Goal: Navigation & Orientation: Find specific page/section

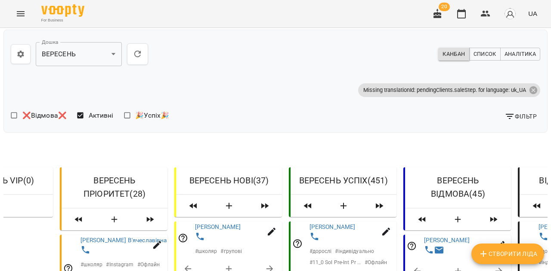
scroll to position [1766, 0]
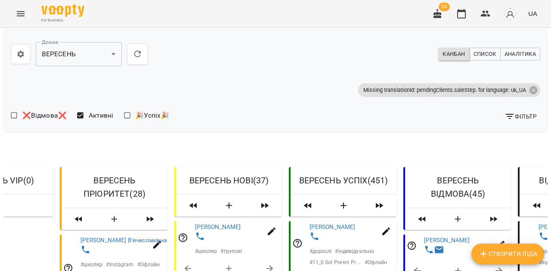
scroll to position [1147, 0]
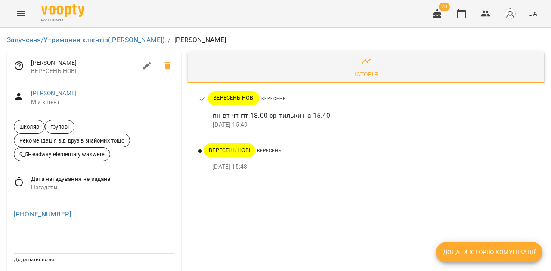
scroll to position [17, 0]
click at [64, 90] on link "[PERSON_NAME]" at bounding box center [54, 93] width 46 height 7
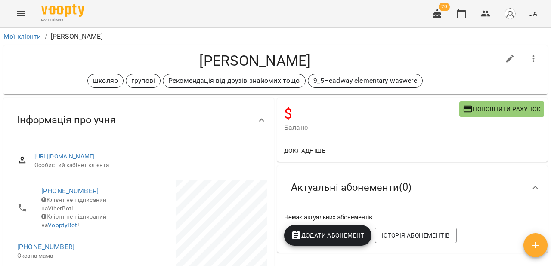
scroll to position [0, 0]
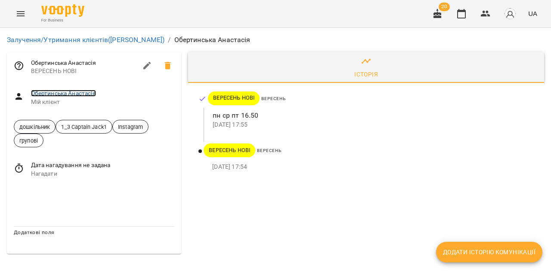
click at [88, 92] on link "Обертинська Анастасія" at bounding box center [63, 93] width 65 height 7
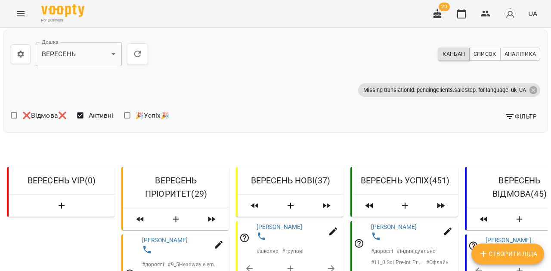
scroll to position [1576, 0]
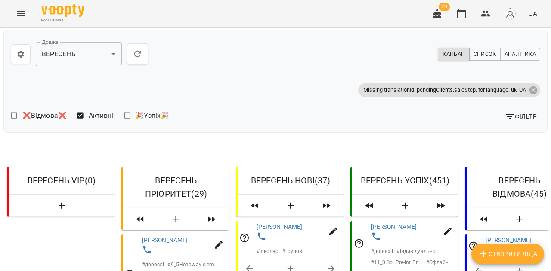
scroll to position [2372, 0]
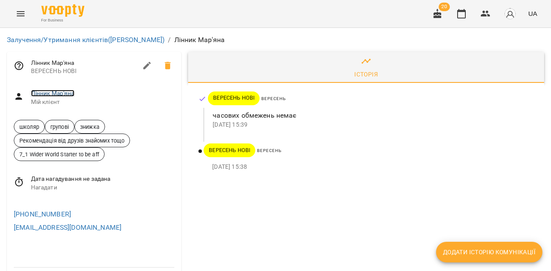
click at [65, 91] on link "Лінник Мар'яна" at bounding box center [52, 93] width 43 height 7
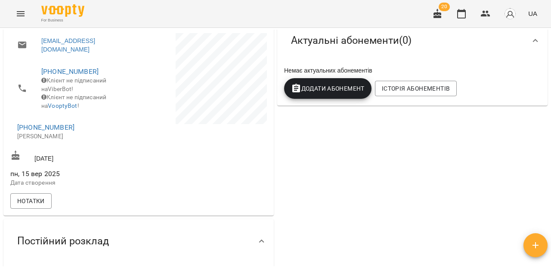
scroll to position [148, 0]
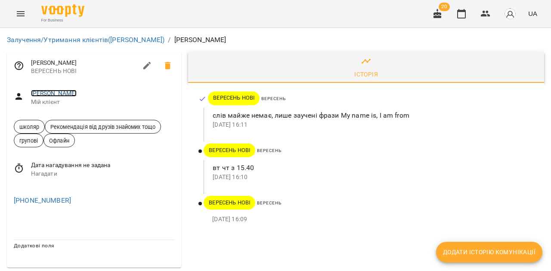
click at [76, 94] on link "[PERSON_NAME]" at bounding box center [54, 93] width 46 height 7
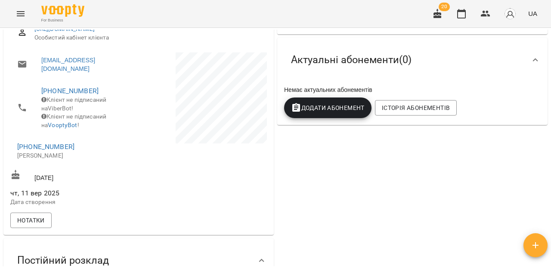
scroll to position [134, 0]
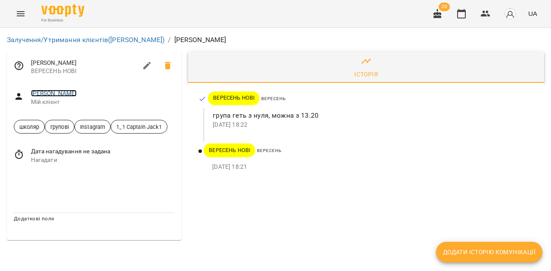
click at [55, 94] on link "[PERSON_NAME]" at bounding box center [54, 93] width 46 height 7
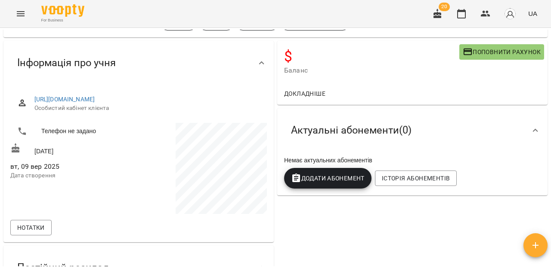
scroll to position [56, 0]
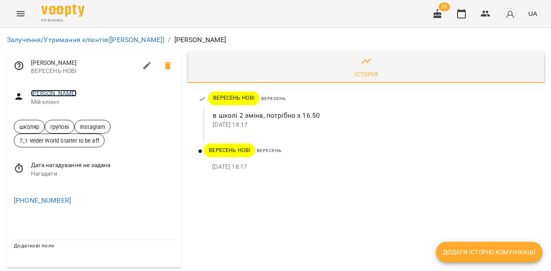
click at [56, 91] on link "[PERSON_NAME]" at bounding box center [54, 93] width 46 height 7
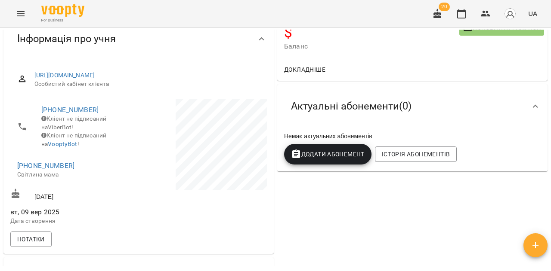
scroll to position [82, 0]
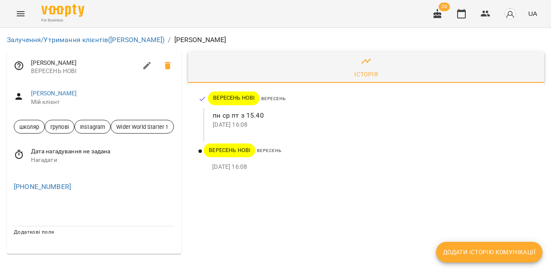
click at [60, 89] on span "Макарова Даніела" at bounding box center [103, 93] width 144 height 9
click at [62, 93] on link "Макарова Даніела" at bounding box center [54, 93] width 46 height 7
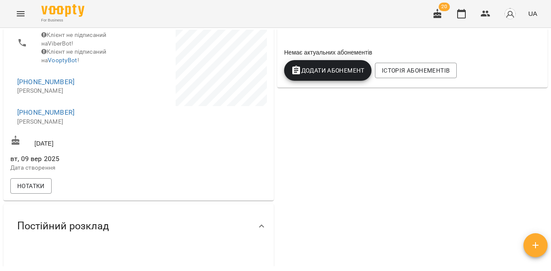
scroll to position [171, 0]
